Goal: Transaction & Acquisition: Purchase product/service

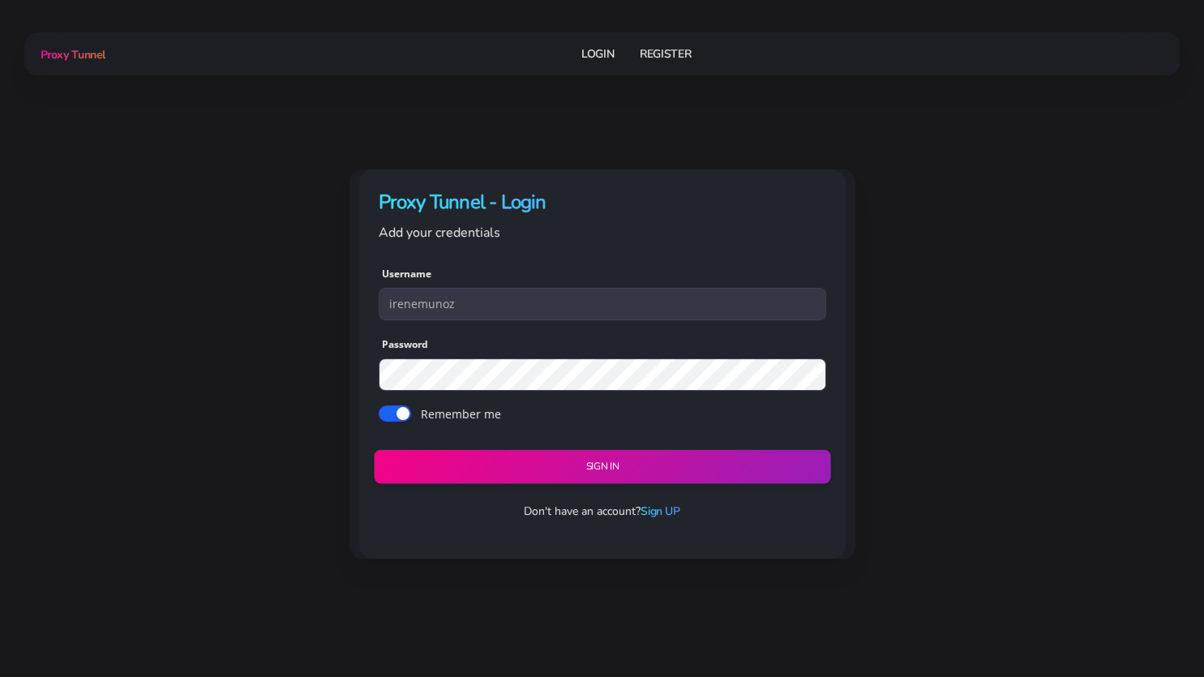
type input "irenemunoz"
click at [591, 473] on button "Sign in" at bounding box center [602, 467] width 456 height 34
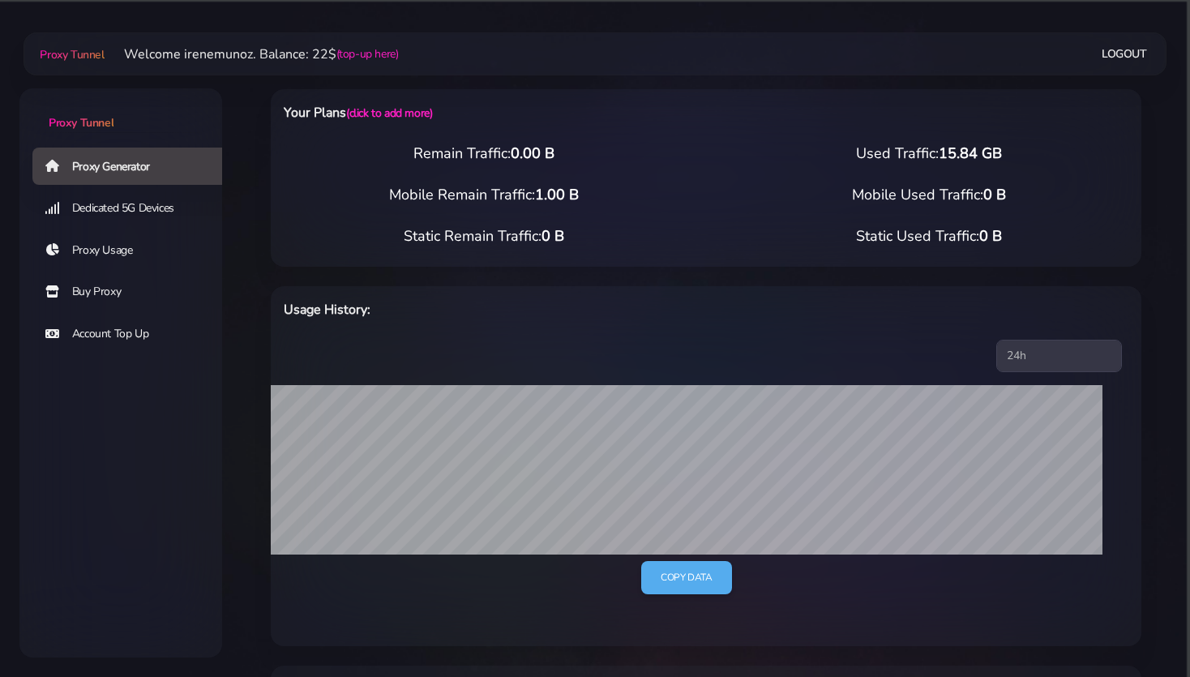
click at [79, 298] on link "Buy Proxy" at bounding box center [133, 291] width 203 height 37
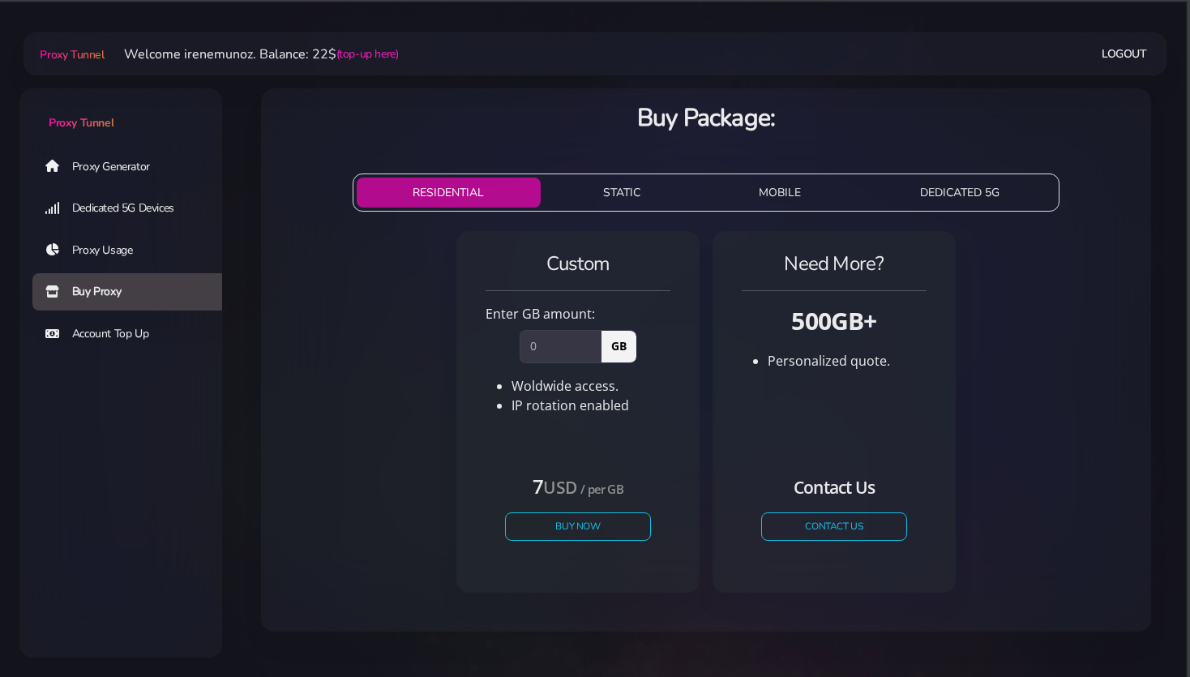
click at [623, 192] on button "STATIC" at bounding box center [622, 193] width 150 height 30
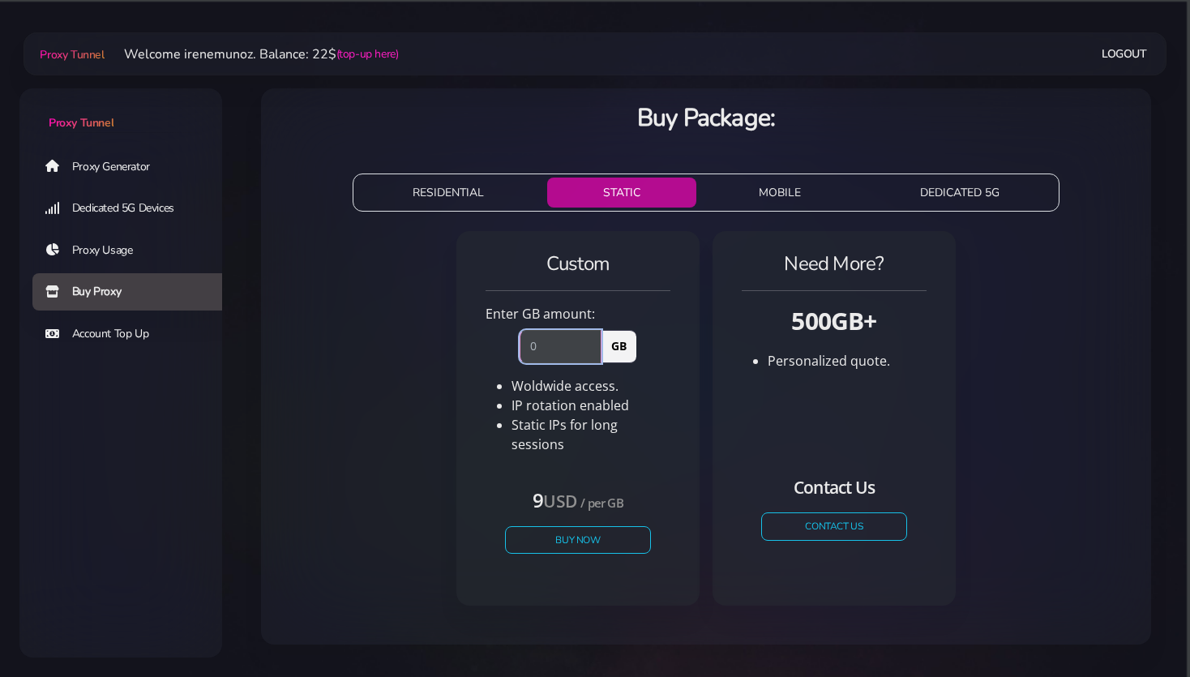
drag, startPoint x: 559, startPoint y: 350, endPoint x: 498, endPoint y: 333, distance: 63.1
click at [520, 333] on input "number" at bounding box center [561, 346] width 82 height 32
type input "1"
click at [572, 526] on button "Buy Now" at bounding box center [577, 539] width 149 height 28
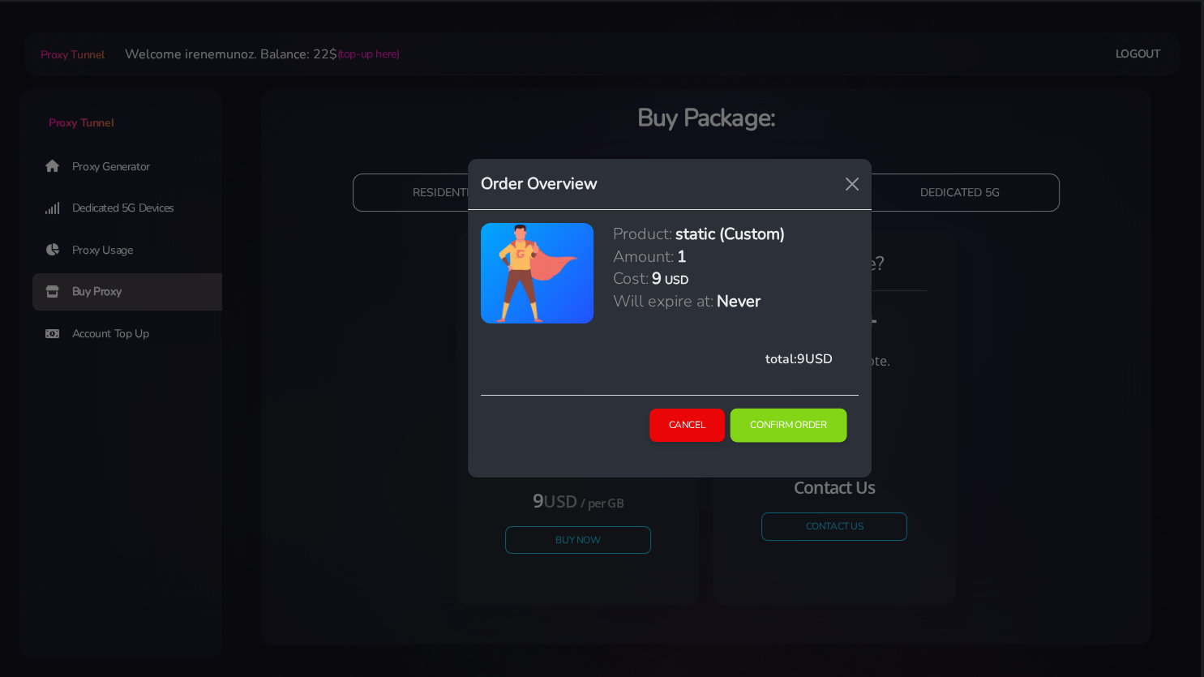
click at [808, 433] on button "Confirm Order" at bounding box center [788, 426] width 117 height 34
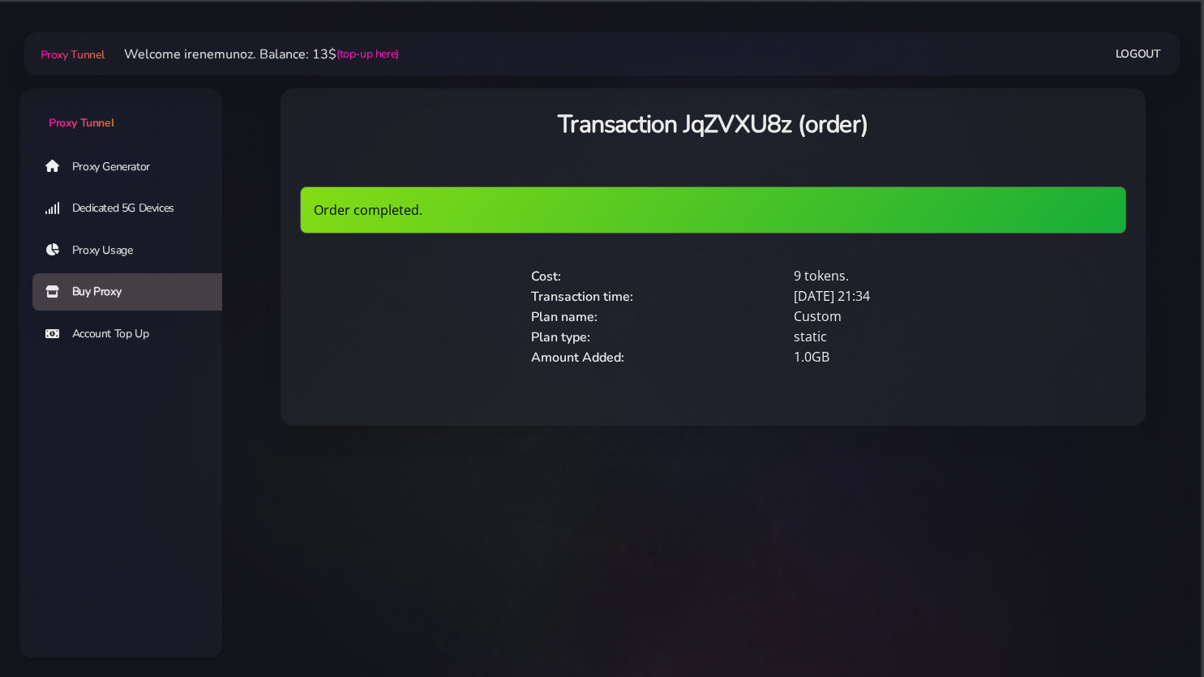
click at [102, 164] on link "Proxy Generator" at bounding box center [133, 166] width 203 height 37
